Goal: Find specific page/section: Find specific page/section

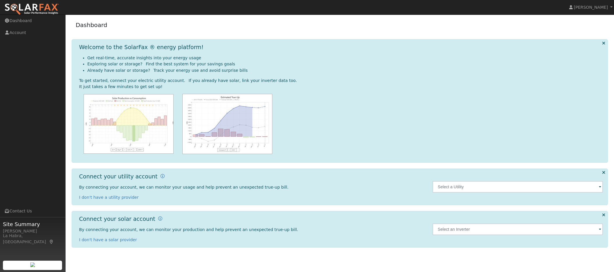
scroll to position [35, 0]
click at [598, 189] on span at bounding box center [599, 187] width 2 height 7
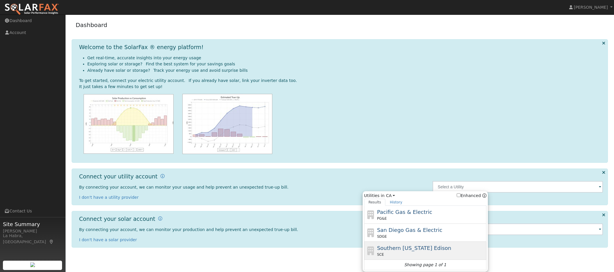
click at [400, 251] on span "Southern [US_STATE] Edison" at bounding box center [414, 248] width 74 height 6
type input "SCE"
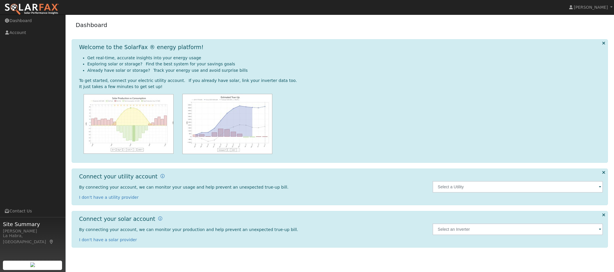
scroll to position [35, 0]
click at [598, 190] on span at bounding box center [599, 187] width 2 height 7
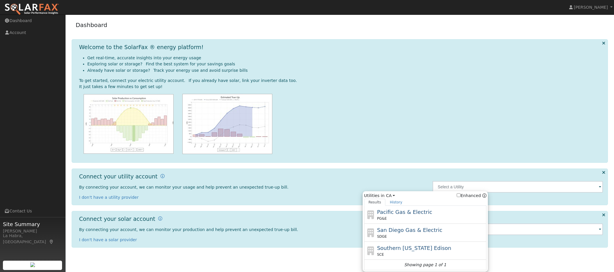
click at [435, 251] on span "Southern [US_STATE] Edison" at bounding box center [414, 248] width 74 height 6
type input "SCE"
